Goal: Obtain resource: Download file/media

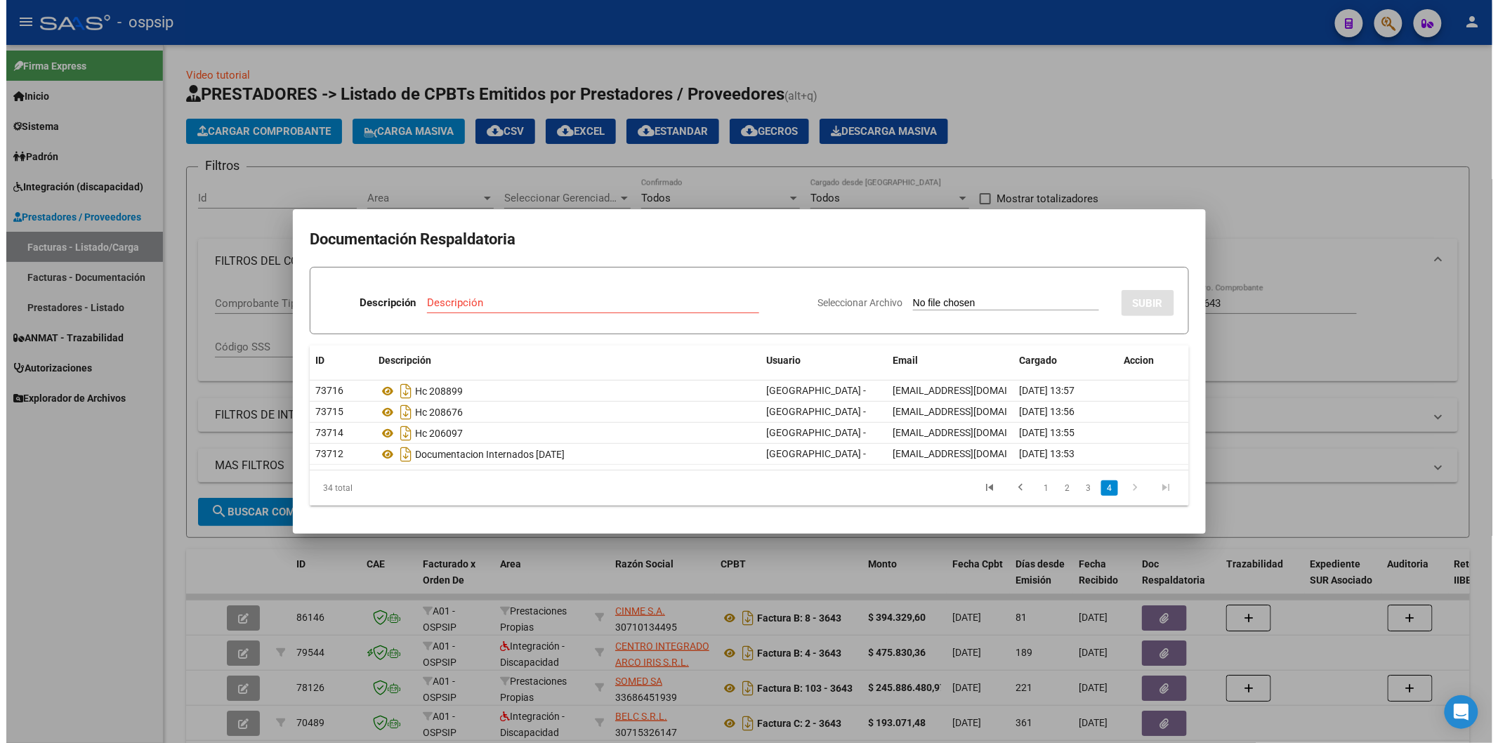
scroll to position [180, 0]
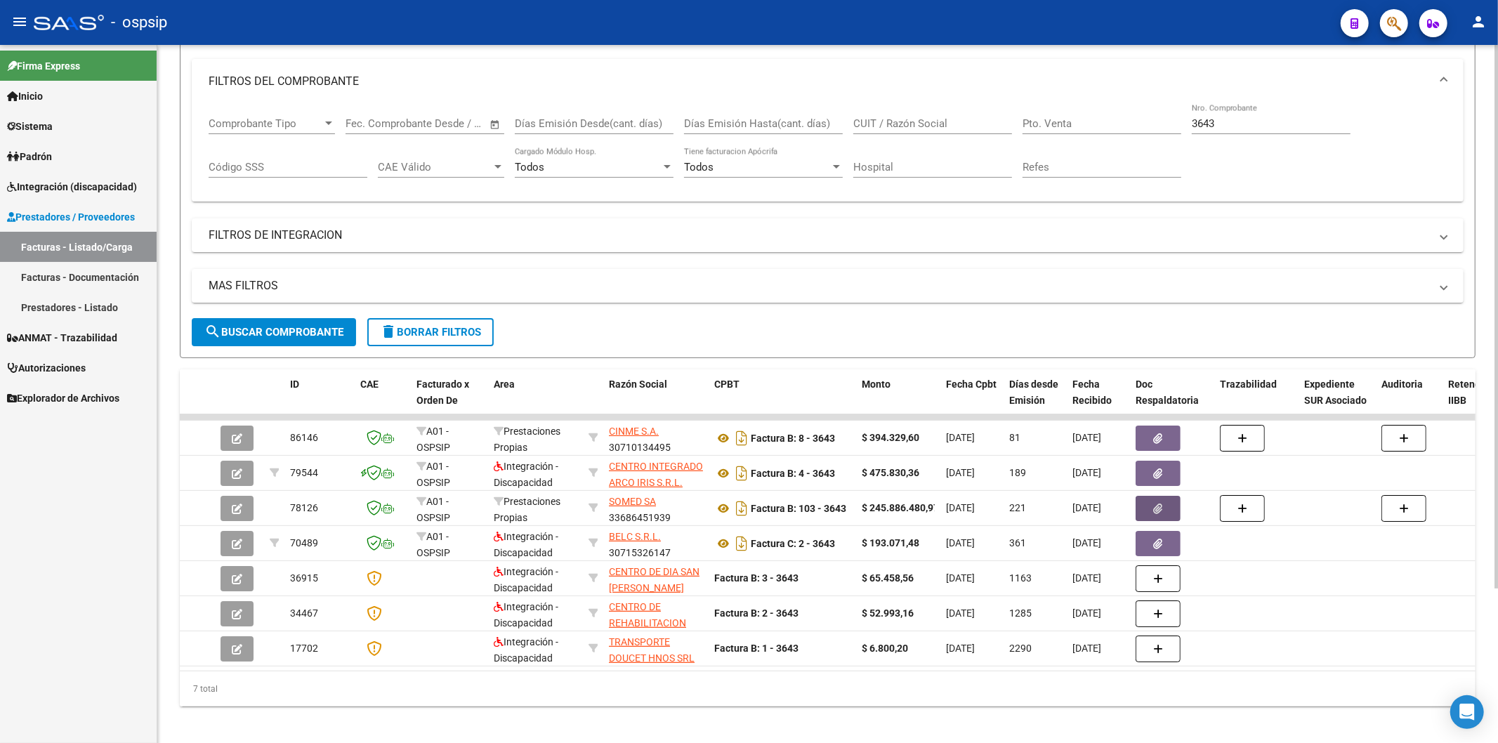
click at [1220, 124] on input "3643" at bounding box center [1271, 123] width 159 height 13
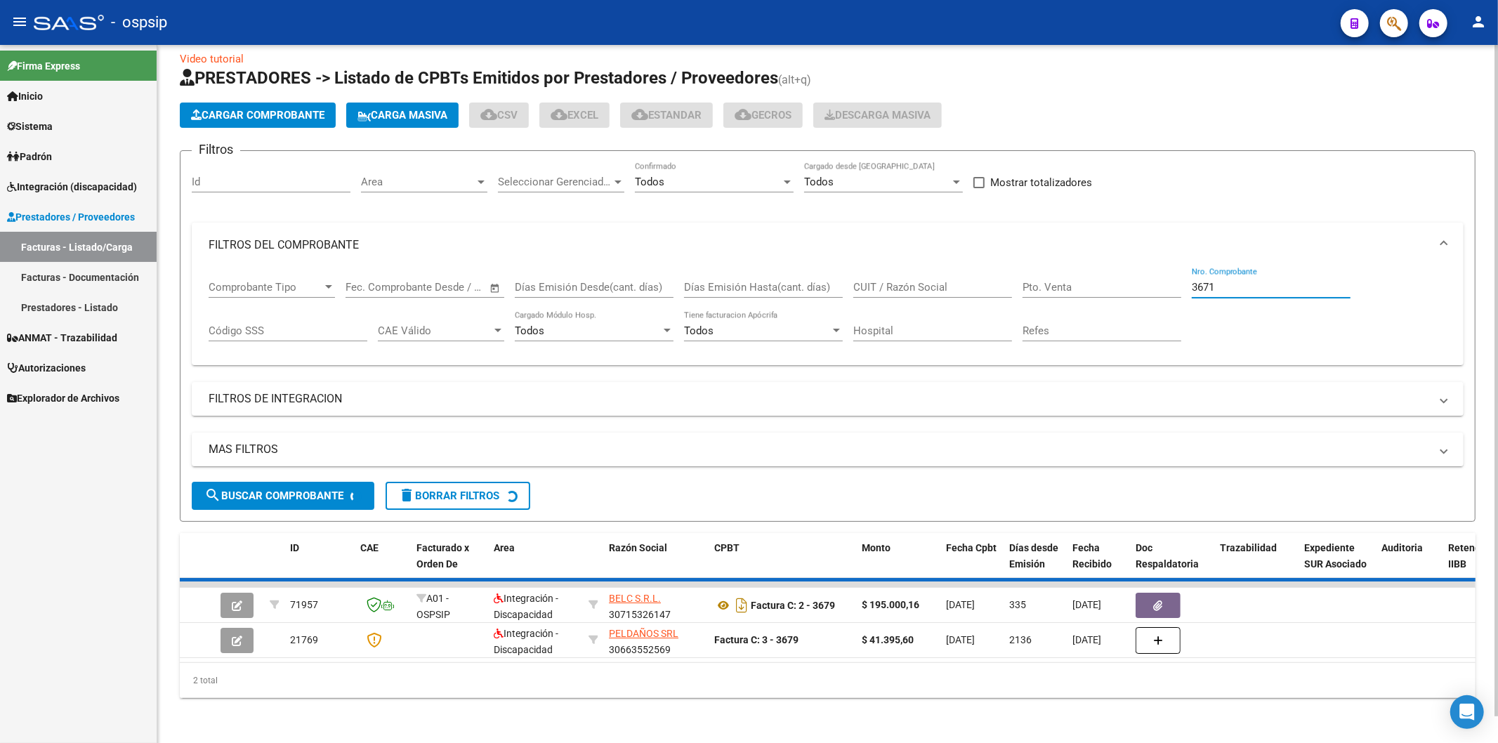
scroll to position [0, 0]
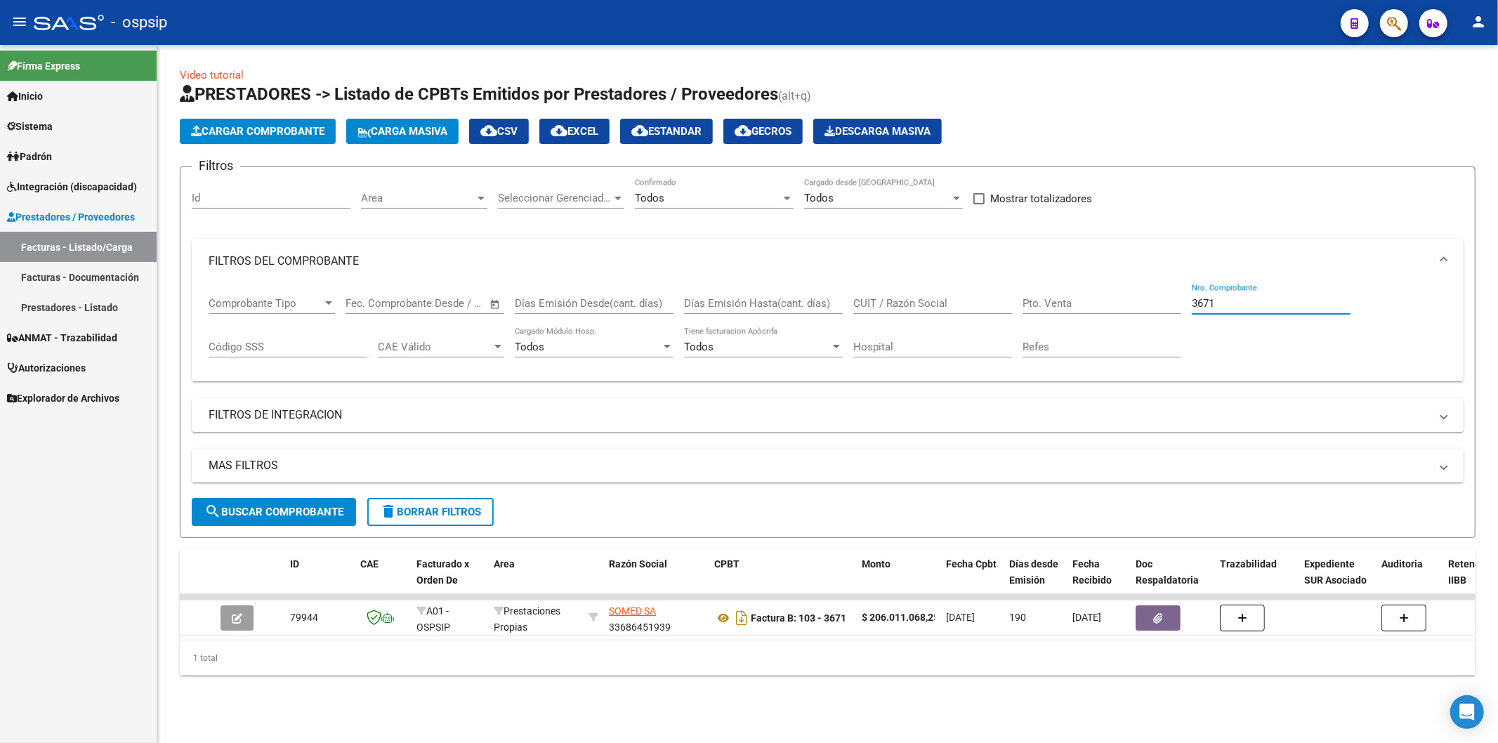
click at [1243, 299] on input "3671" at bounding box center [1271, 303] width 159 height 13
type input "3"
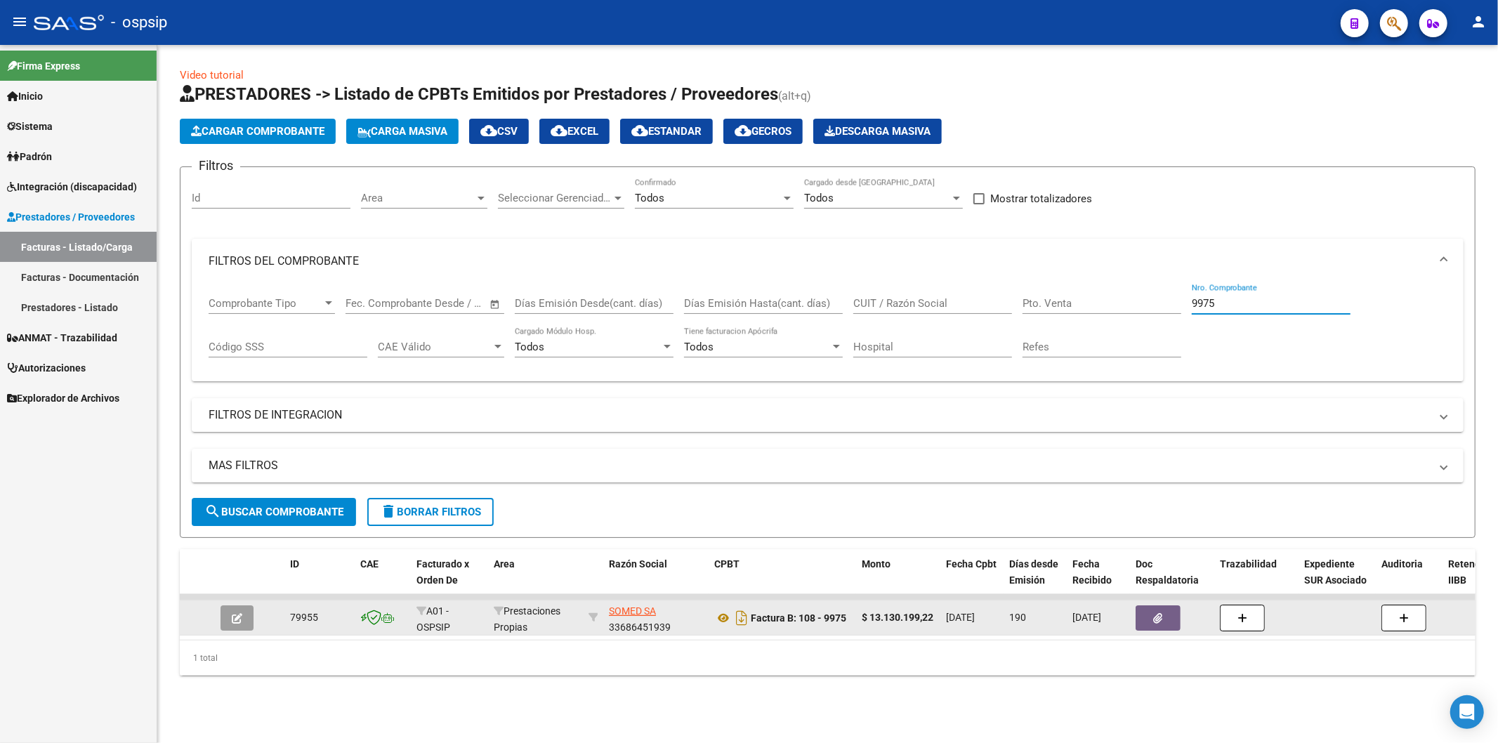
type input "9975"
click at [1161, 612] on span "button" at bounding box center [1158, 618] width 9 height 13
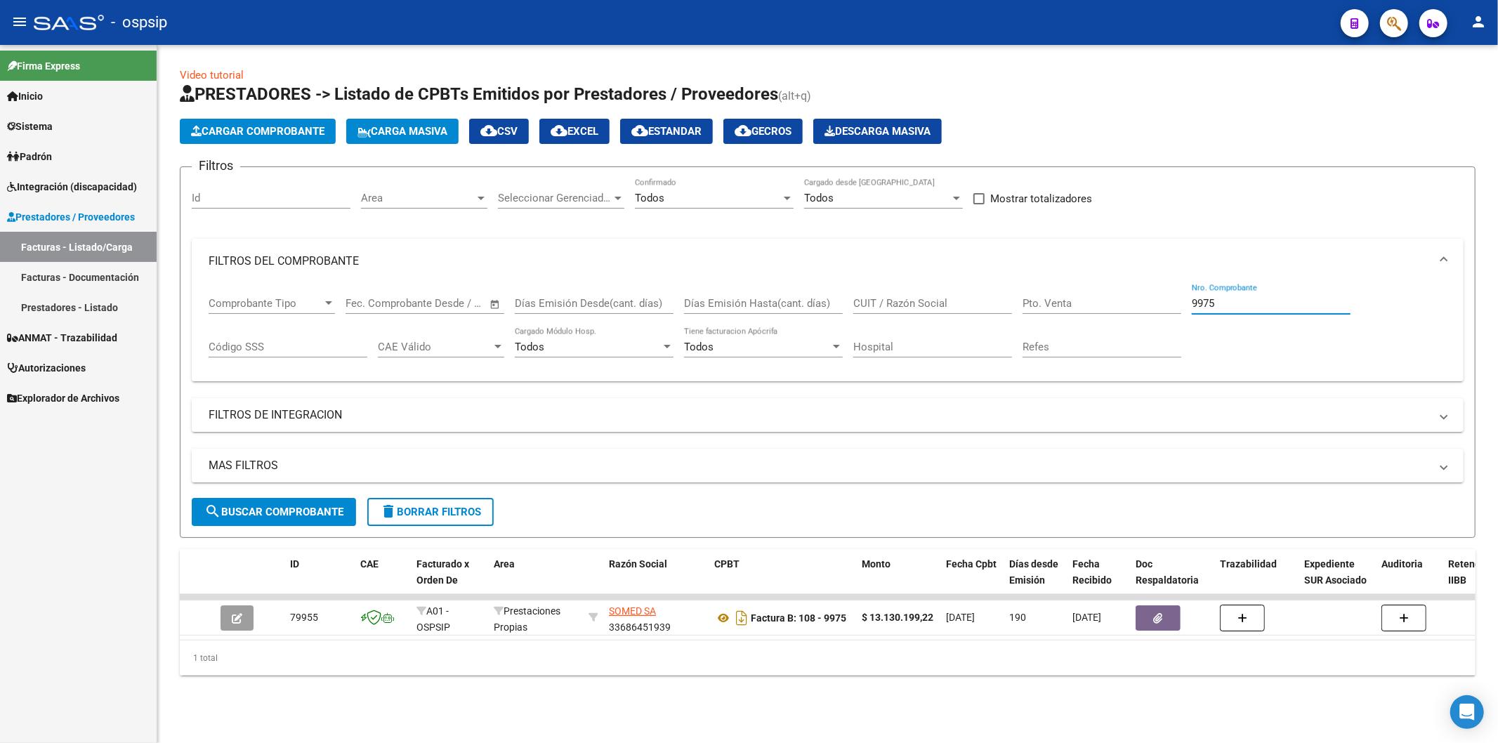
click at [1270, 304] on input "9975" at bounding box center [1271, 303] width 159 height 13
type input "9"
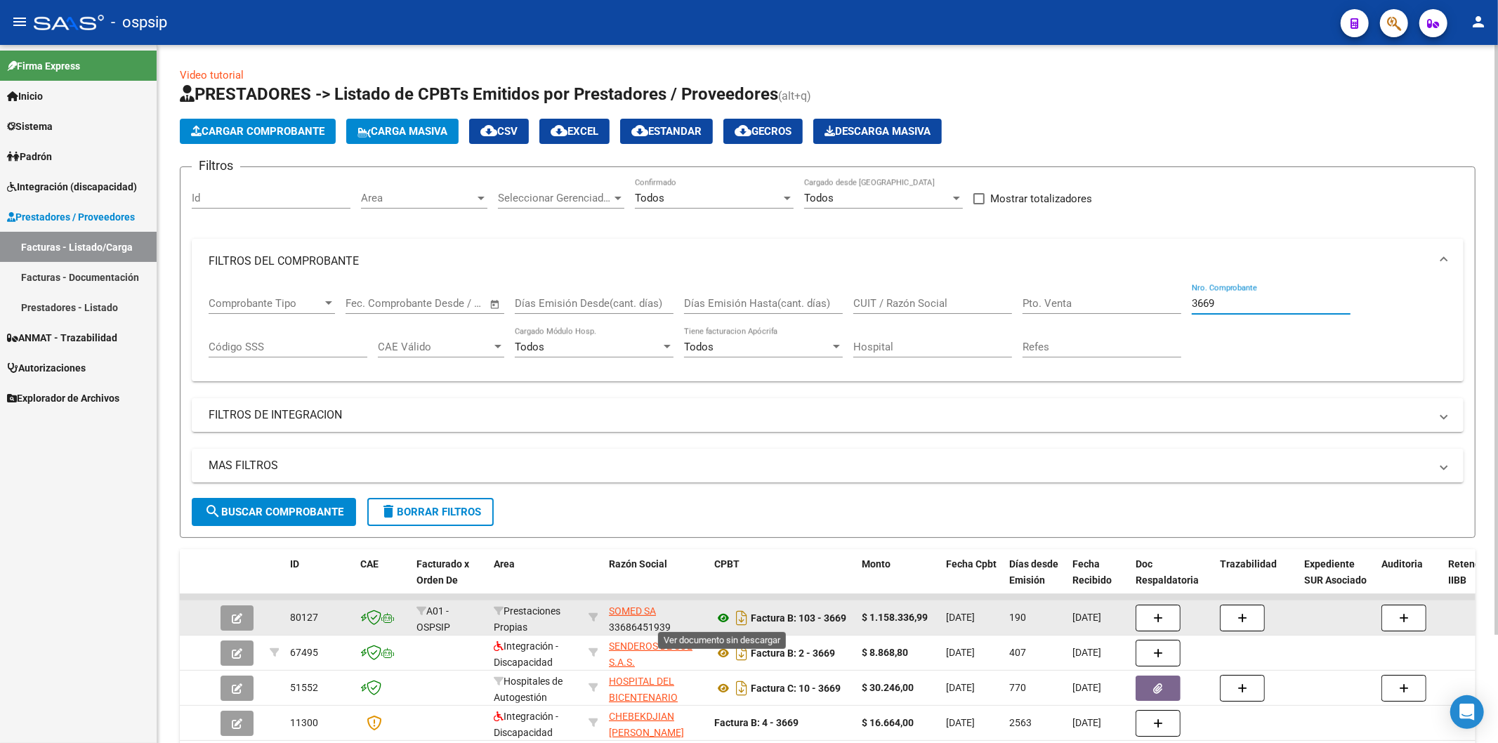
click at [719, 617] on icon at bounding box center [723, 618] width 18 height 17
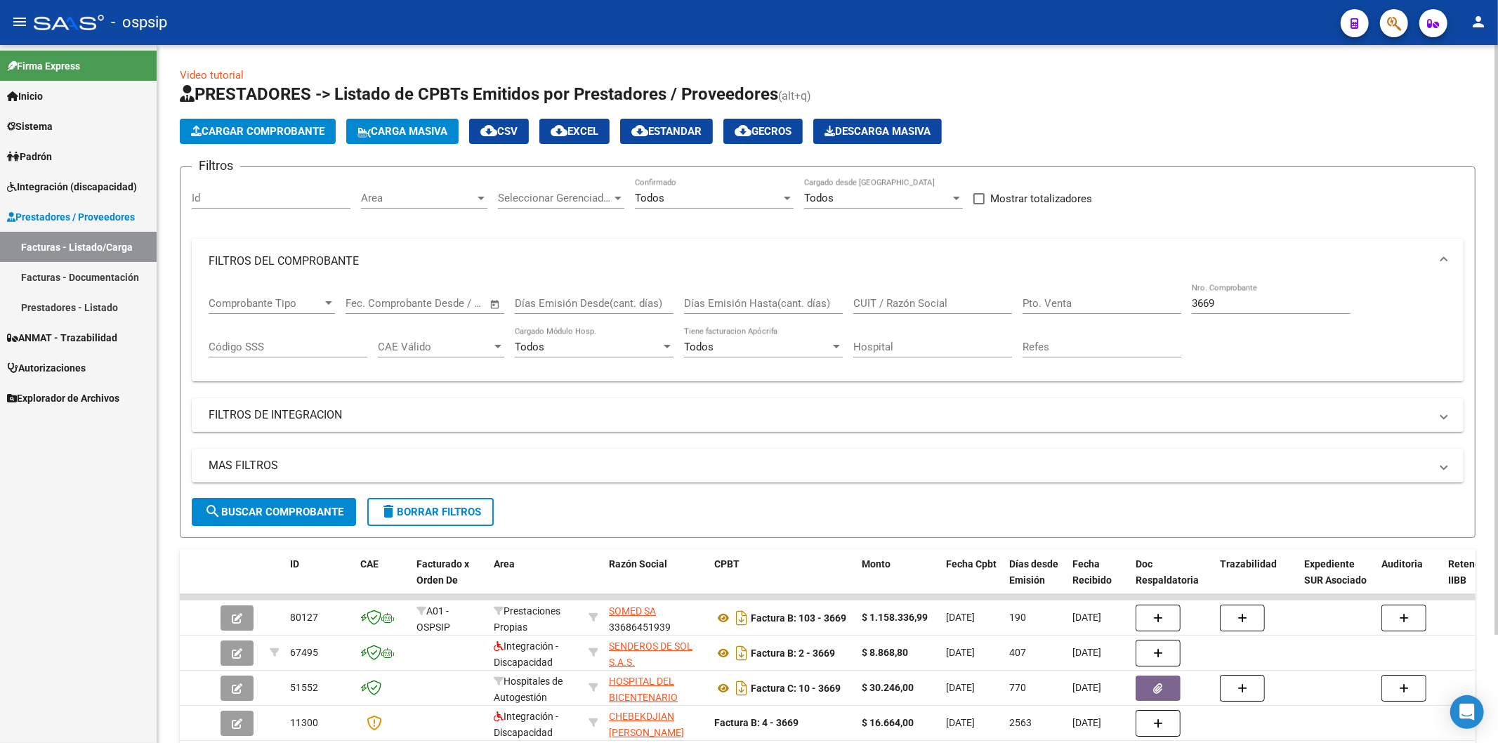
click at [1257, 306] on input "3669" at bounding box center [1271, 303] width 159 height 13
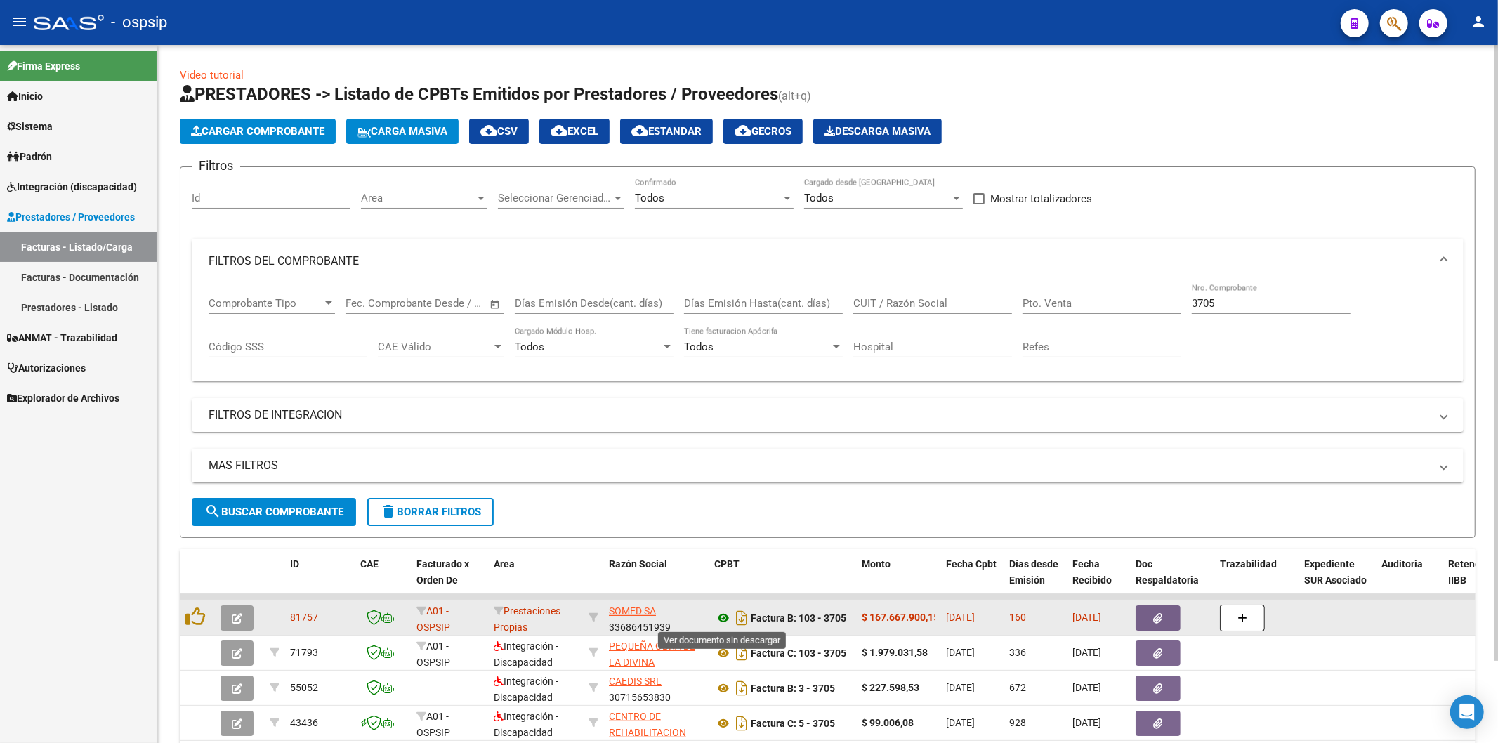
click at [720, 615] on icon at bounding box center [723, 618] width 18 height 17
click at [1159, 612] on span "button" at bounding box center [1158, 618] width 9 height 13
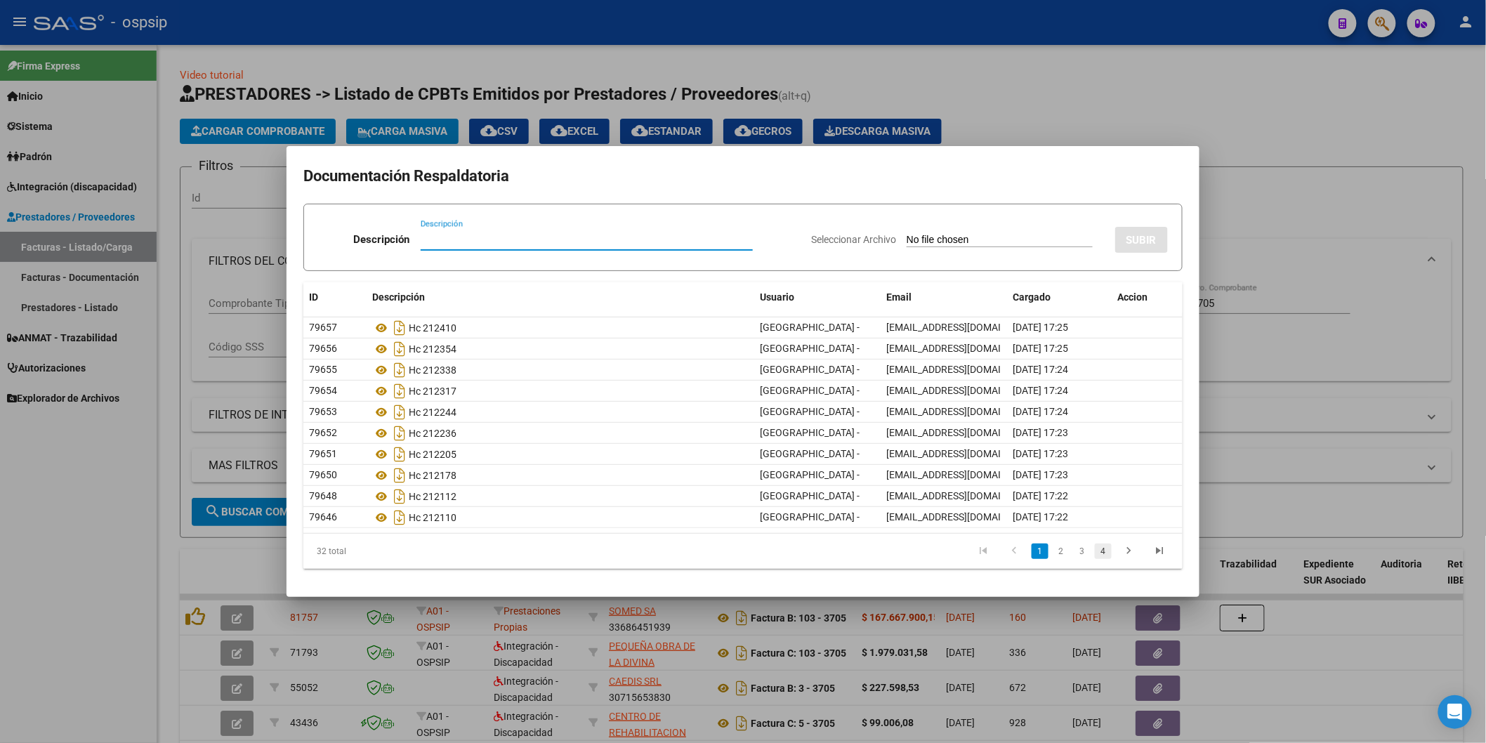
click at [1106, 550] on link "4" at bounding box center [1103, 551] width 17 height 15
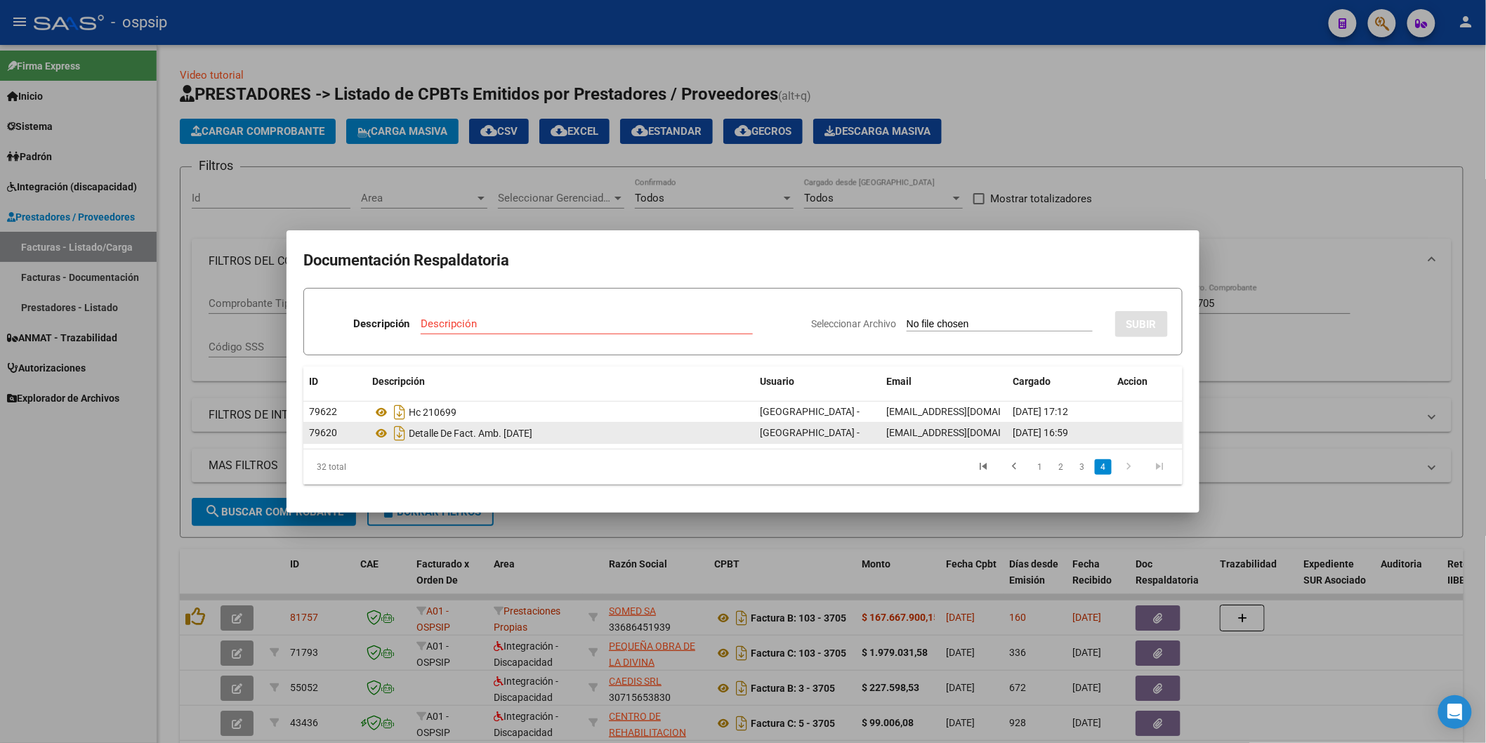
click at [502, 438] on div "Detalle De Fact. Amb. [DATE]" at bounding box center [560, 433] width 376 height 22
click at [381, 436] on icon at bounding box center [381, 433] width 18 height 17
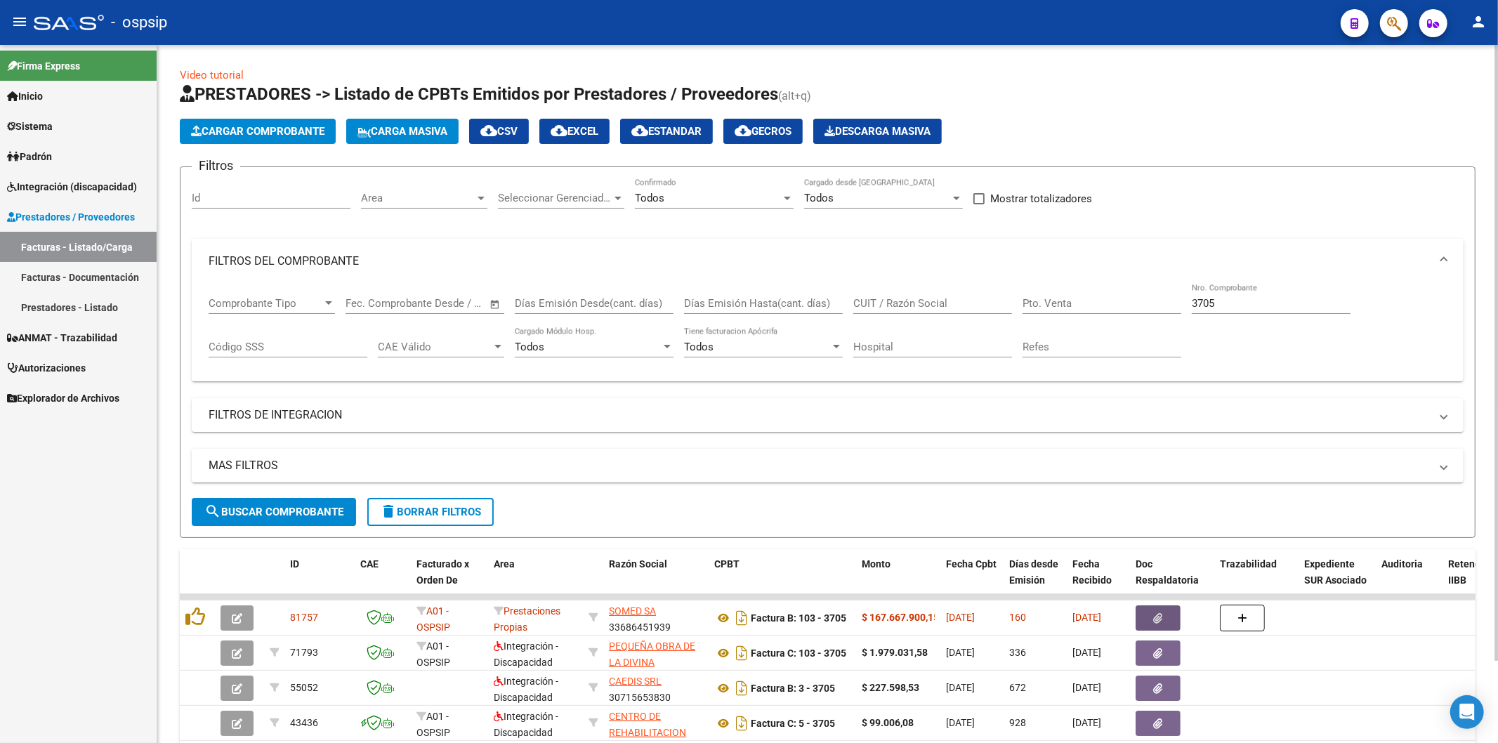
click at [1254, 303] on input "3705" at bounding box center [1271, 303] width 159 height 13
type input "3"
click at [924, 302] on input "CUIT / Razón Social" at bounding box center [932, 303] width 159 height 13
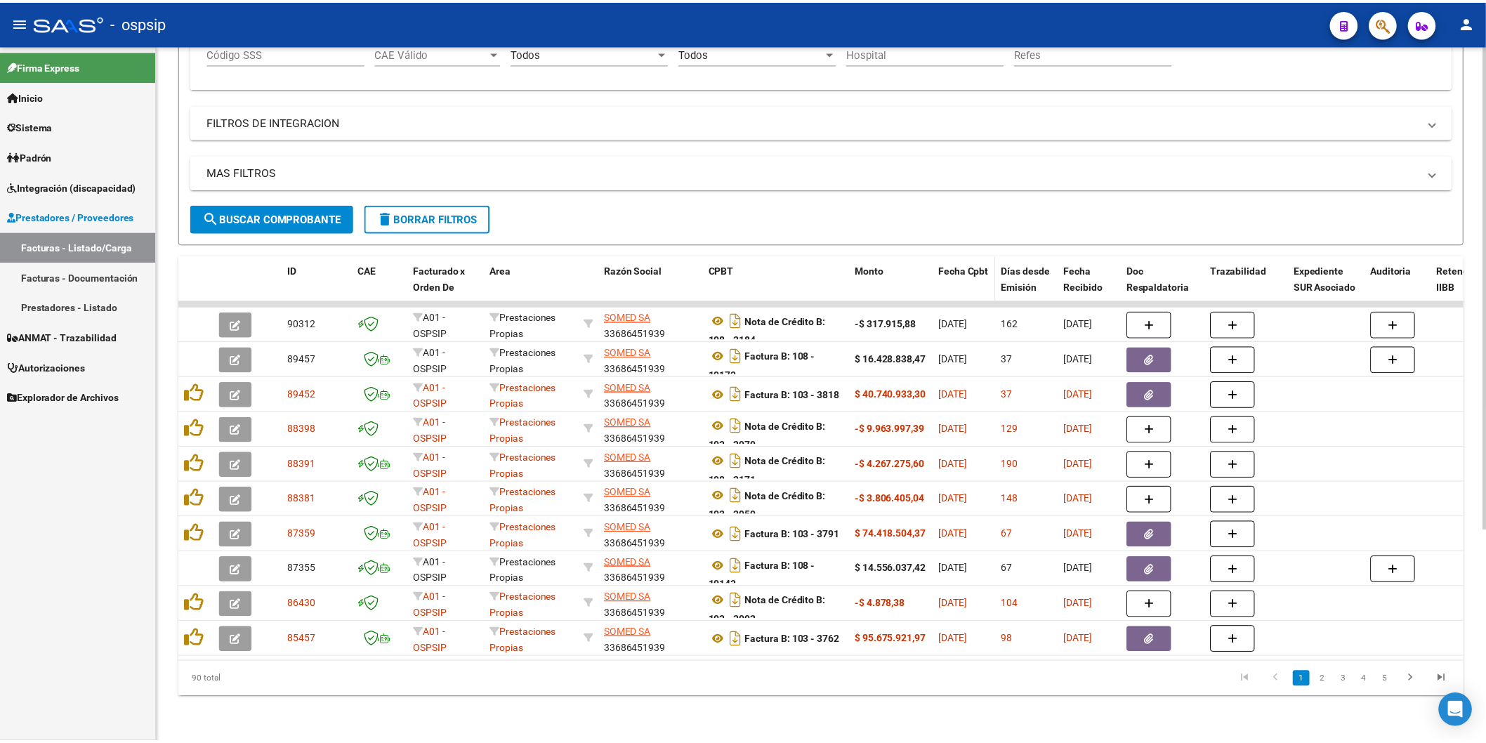
scroll to position [305, 0]
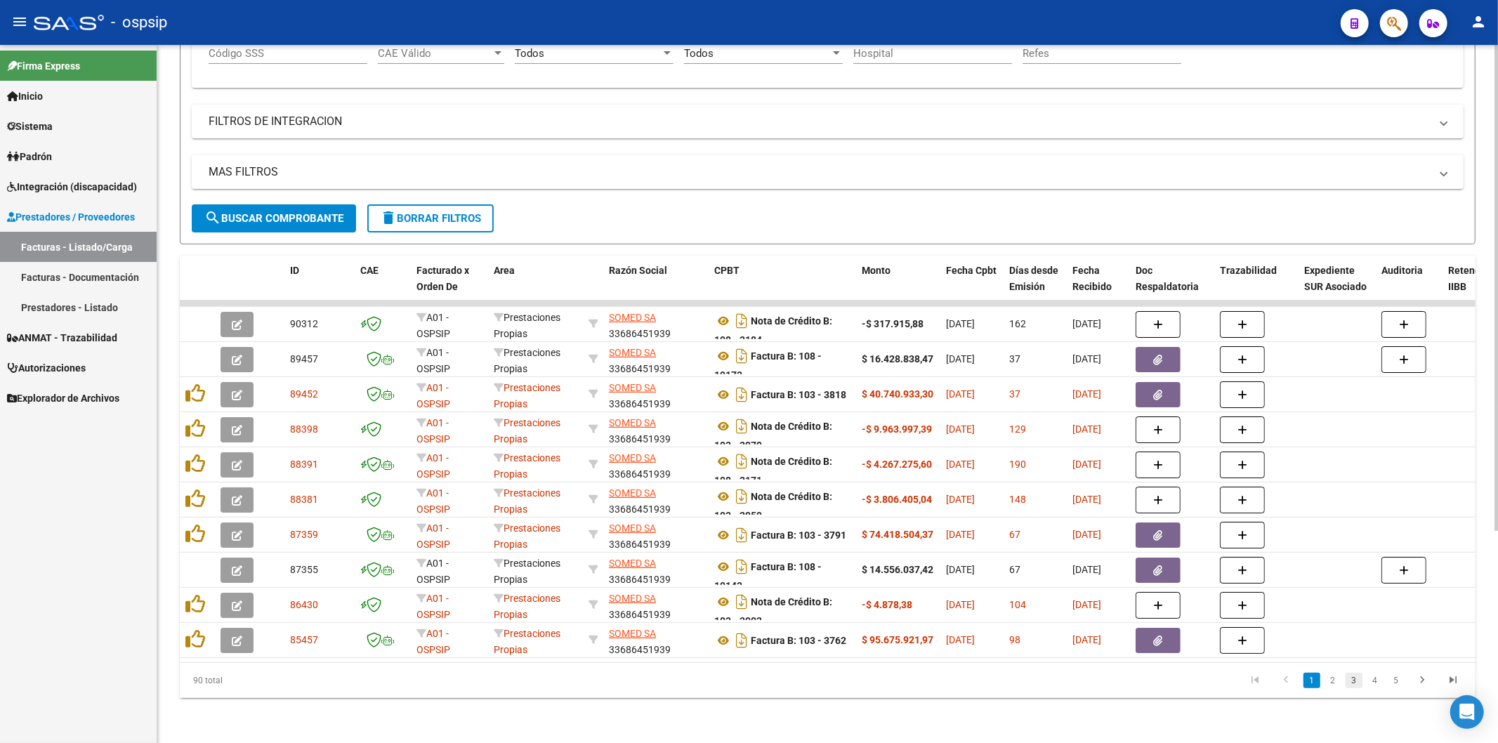
type input "somed"
click at [1354, 681] on link "3" at bounding box center [1354, 680] width 17 height 15
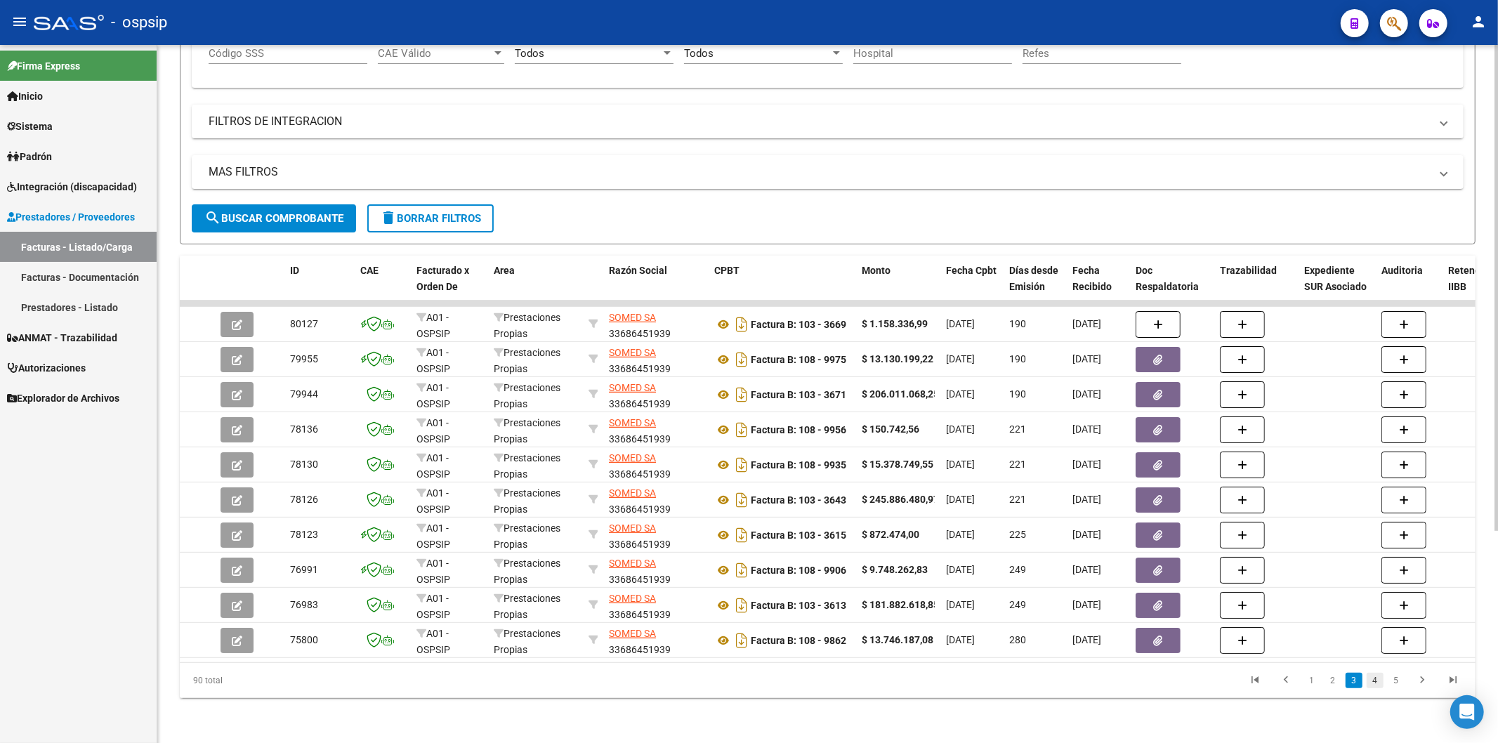
click at [1377, 682] on link "4" at bounding box center [1375, 680] width 17 height 15
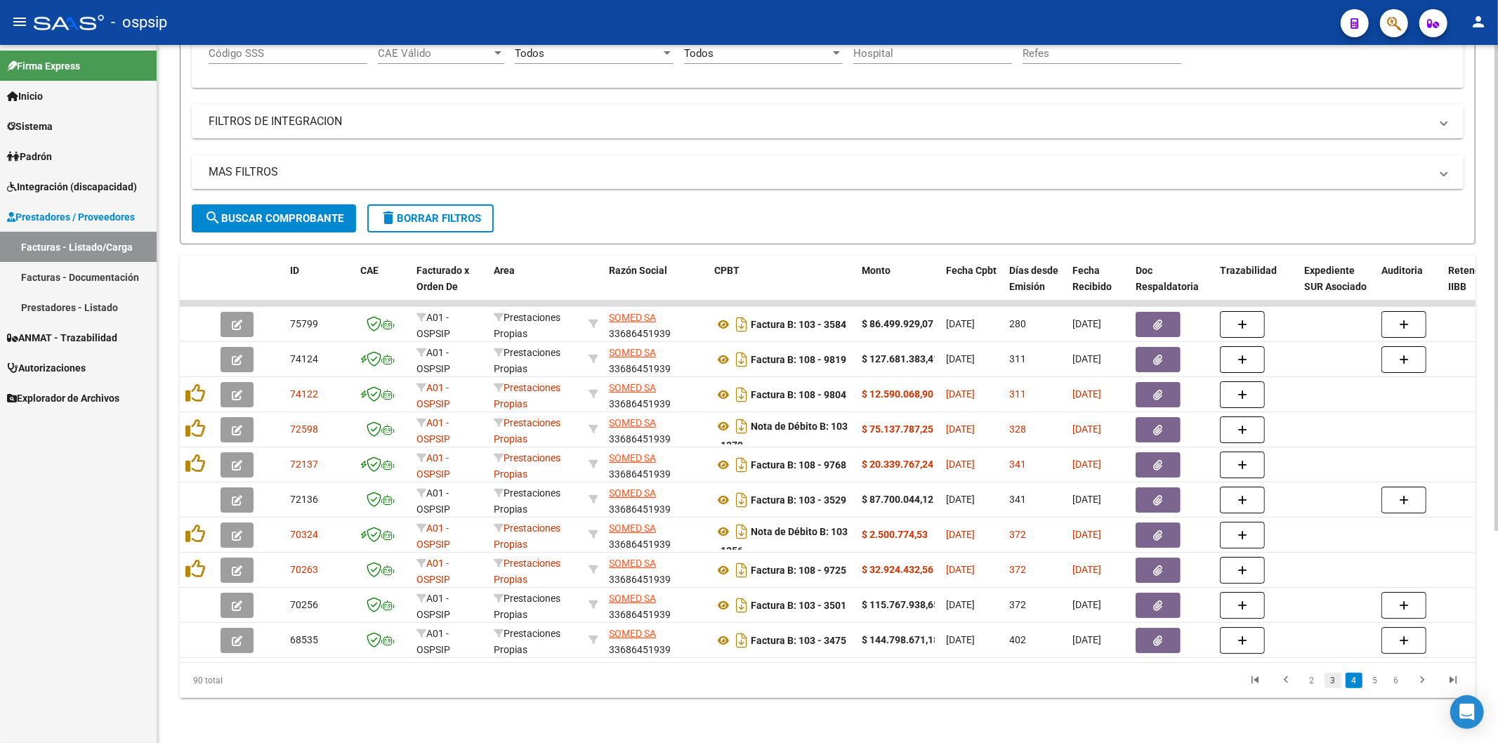
click at [1337, 681] on link "3" at bounding box center [1333, 680] width 17 height 15
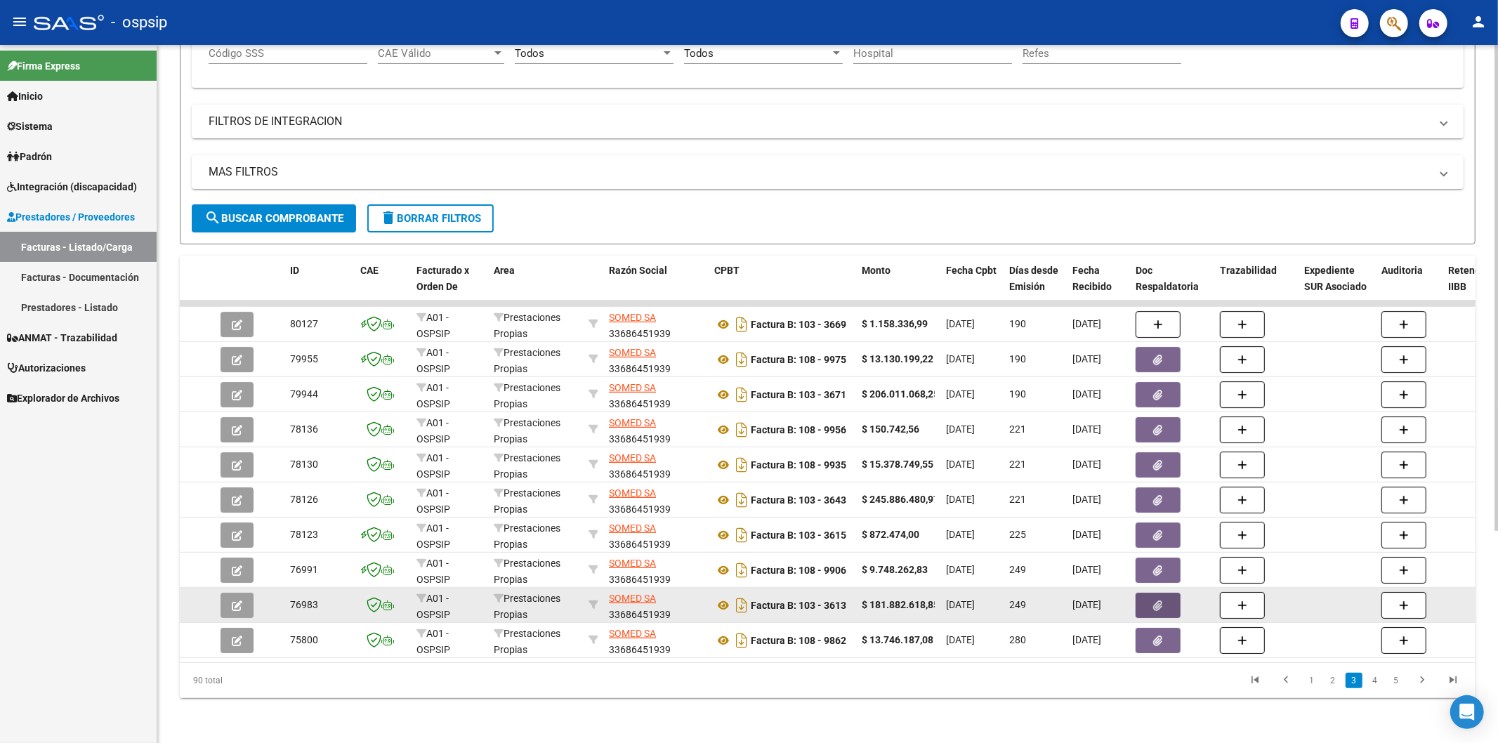
click at [1143, 593] on button "button" at bounding box center [1158, 605] width 45 height 25
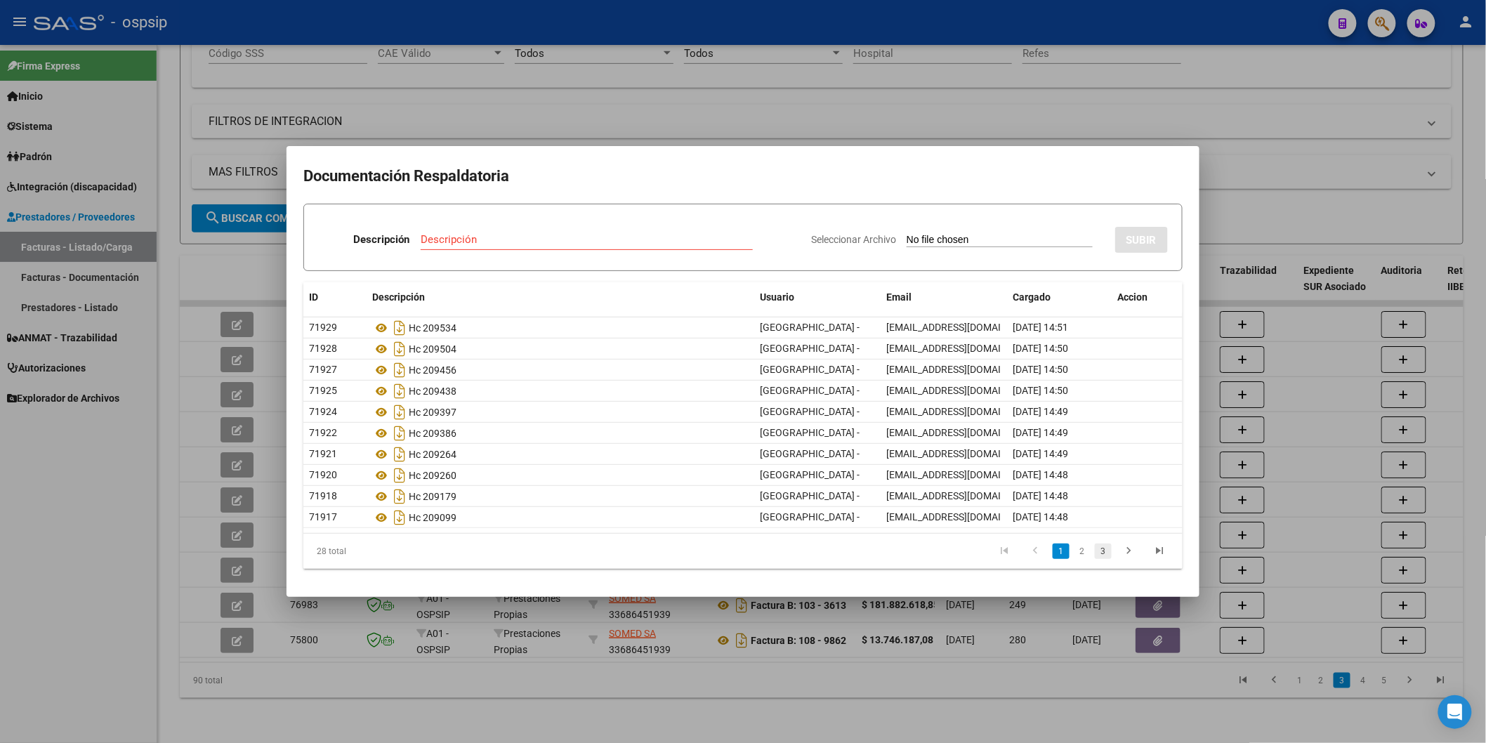
click at [1105, 546] on link "3" at bounding box center [1103, 551] width 17 height 15
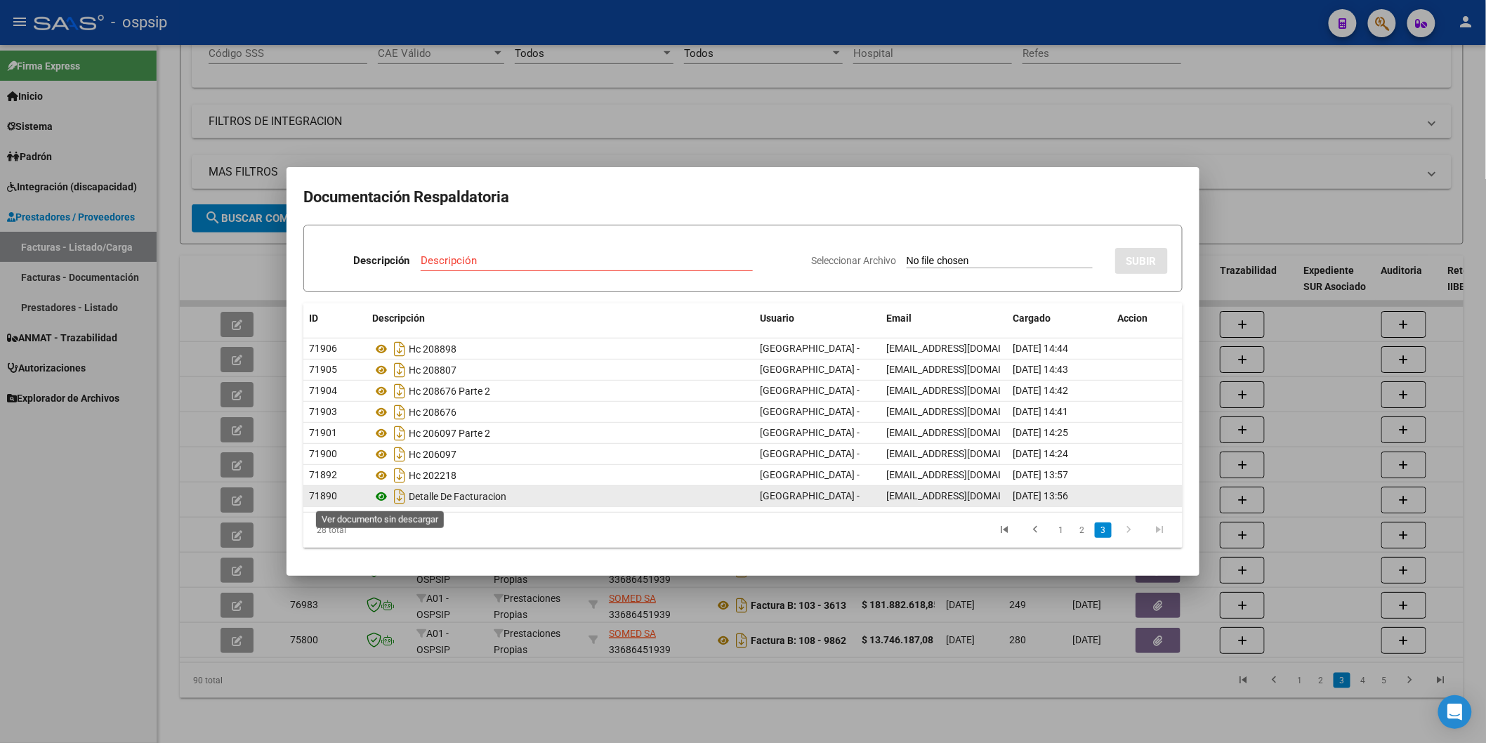
click at [381, 495] on icon at bounding box center [381, 496] width 18 height 17
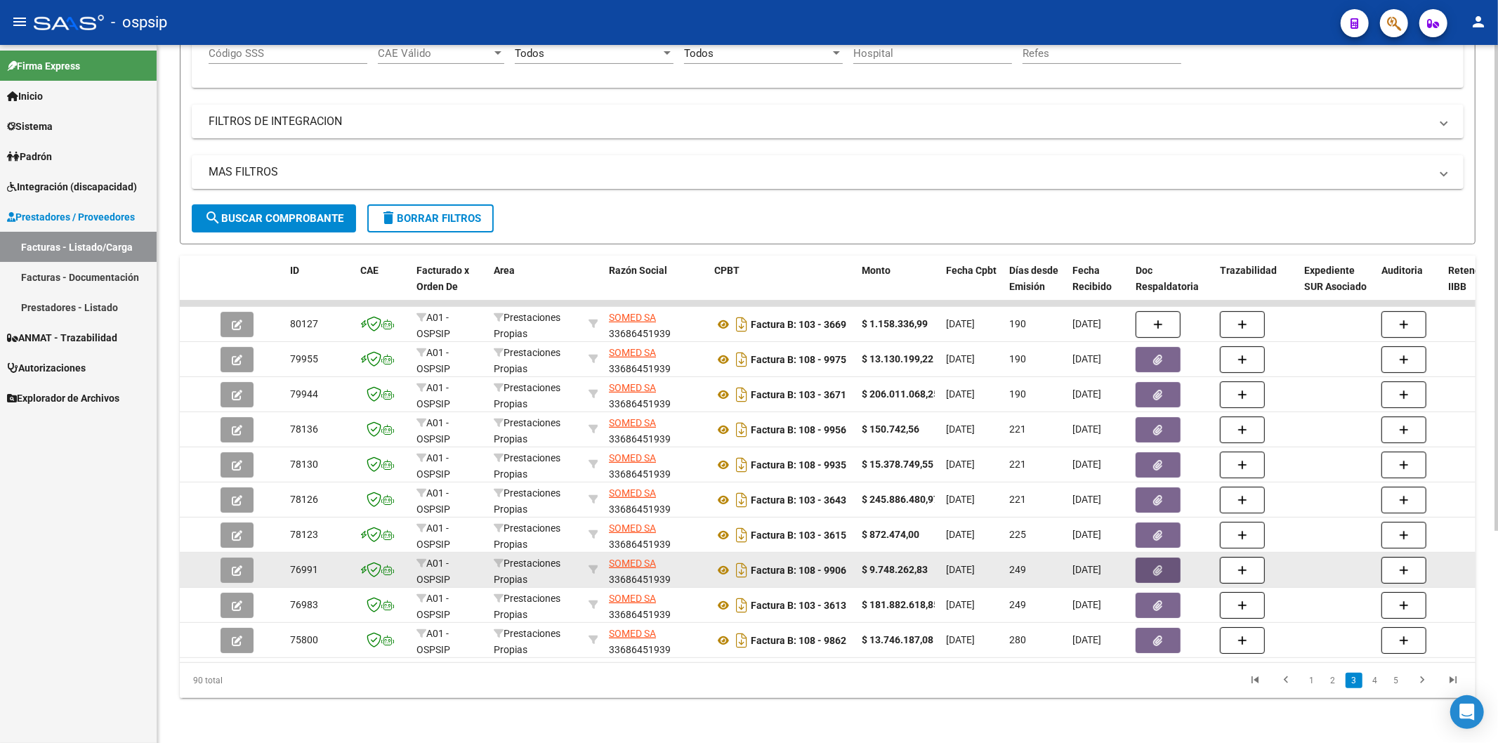
click at [1167, 558] on button "button" at bounding box center [1158, 570] width 45 height 25
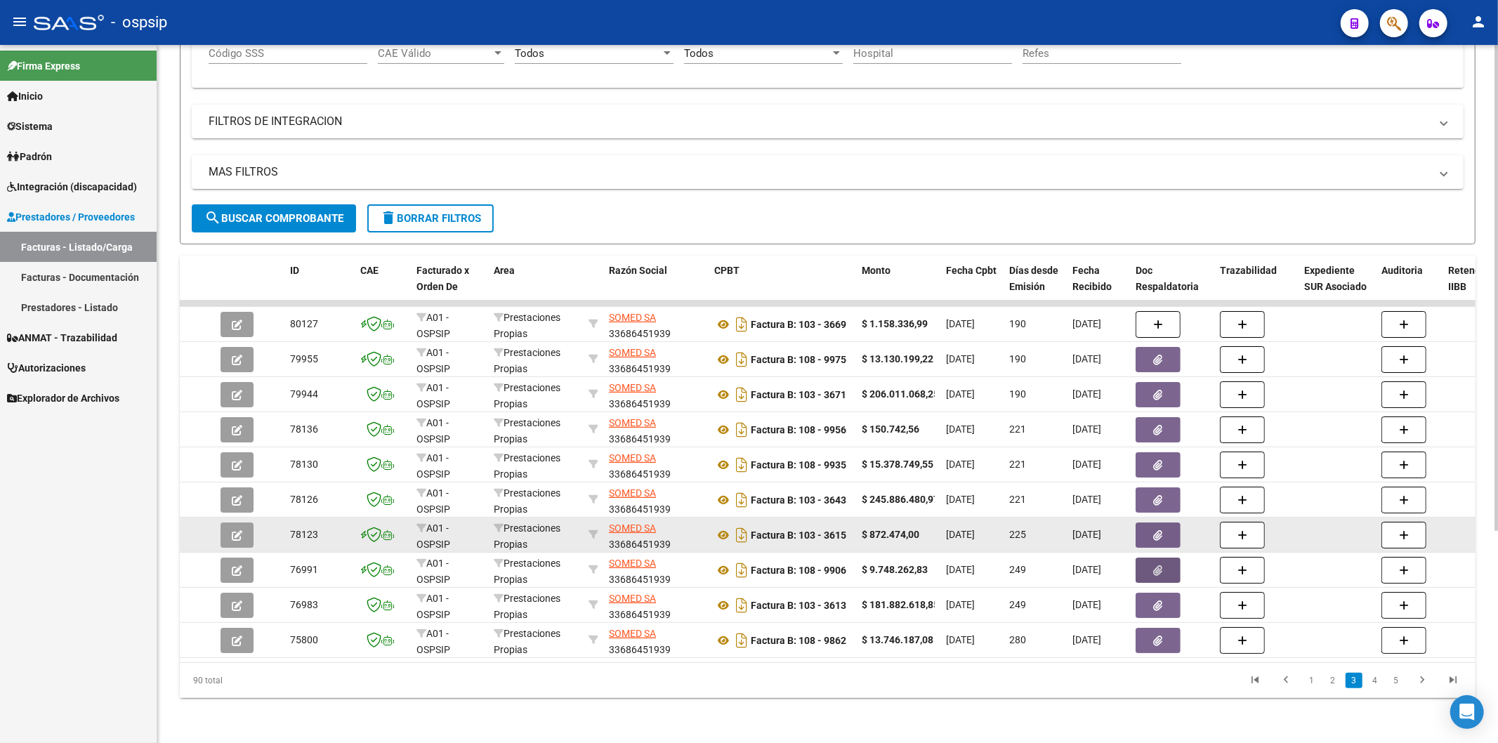
click at [1161, 529] on span "button" at bounding box center [1158, 535] width 9 height 13
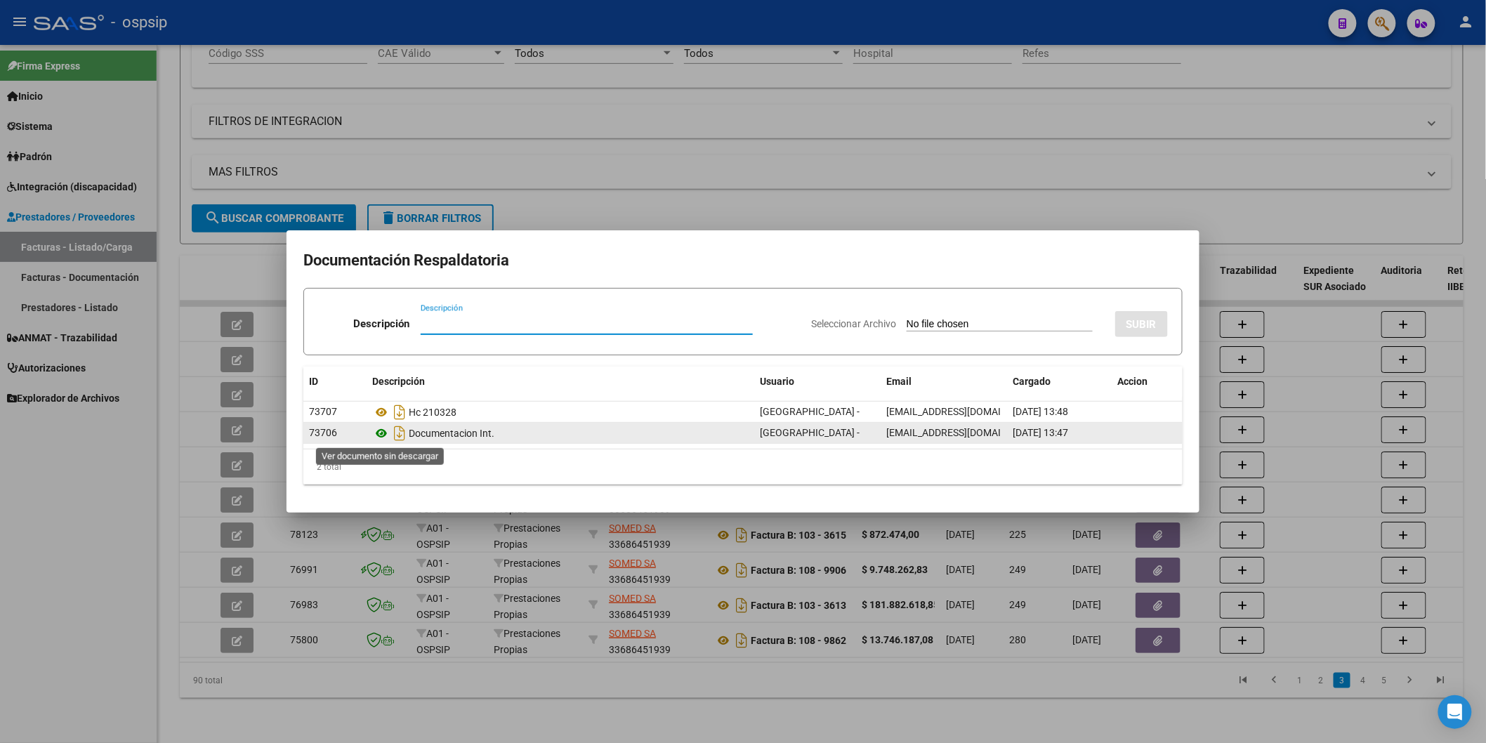
click at [377, 433] on icon at bounding box center [381, 433] width 18 height 17
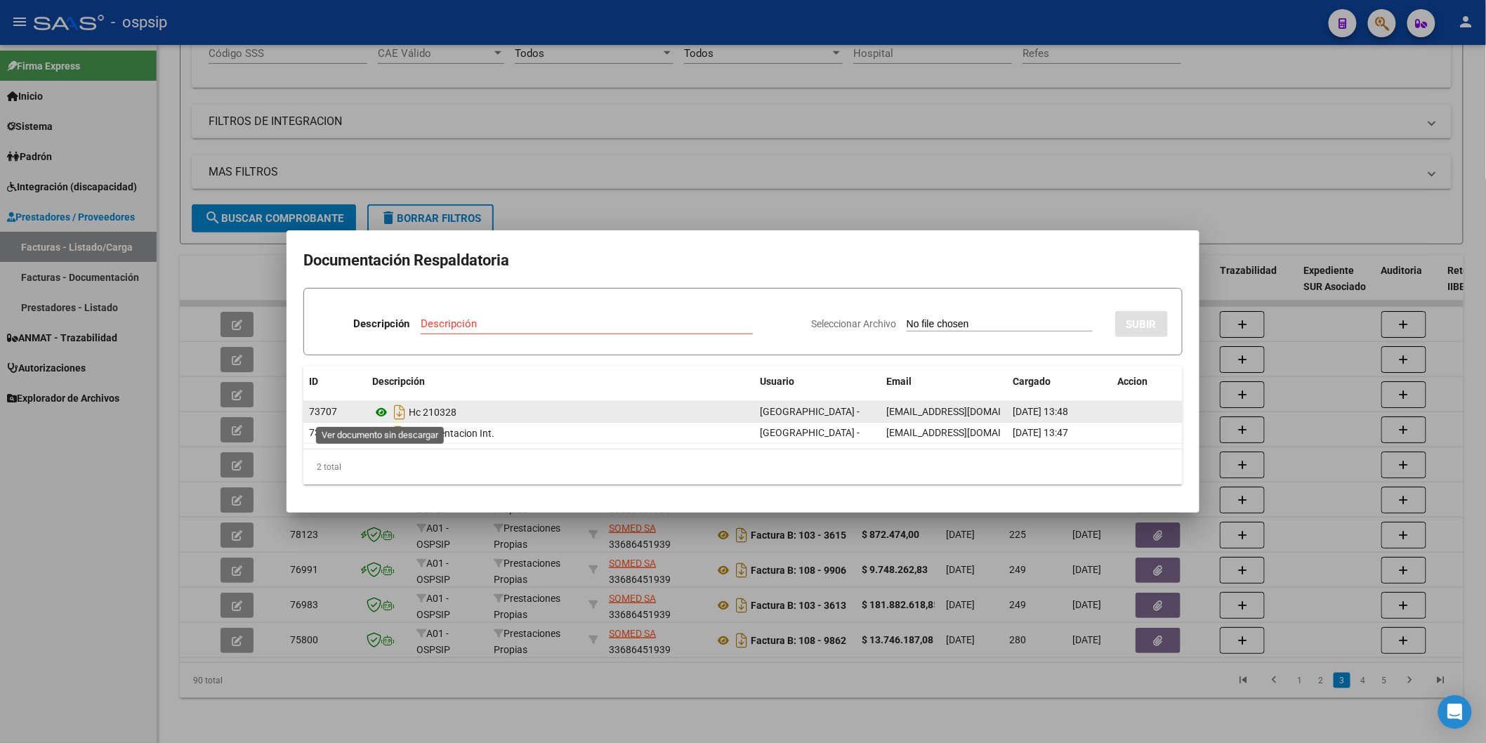
click at [379, 411] on icon at bounding box center [381, 412] width 18 height 17
